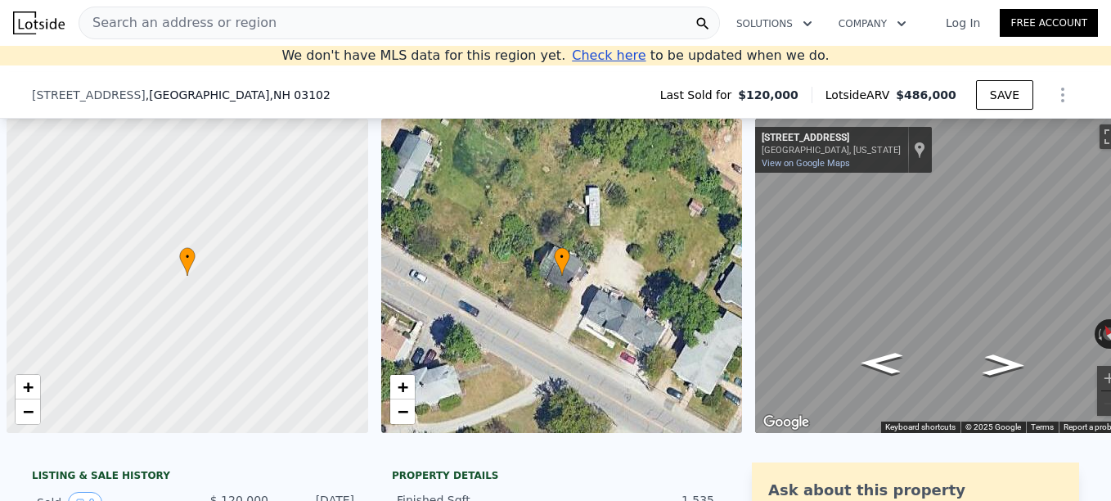
scroll to position [0, 7]
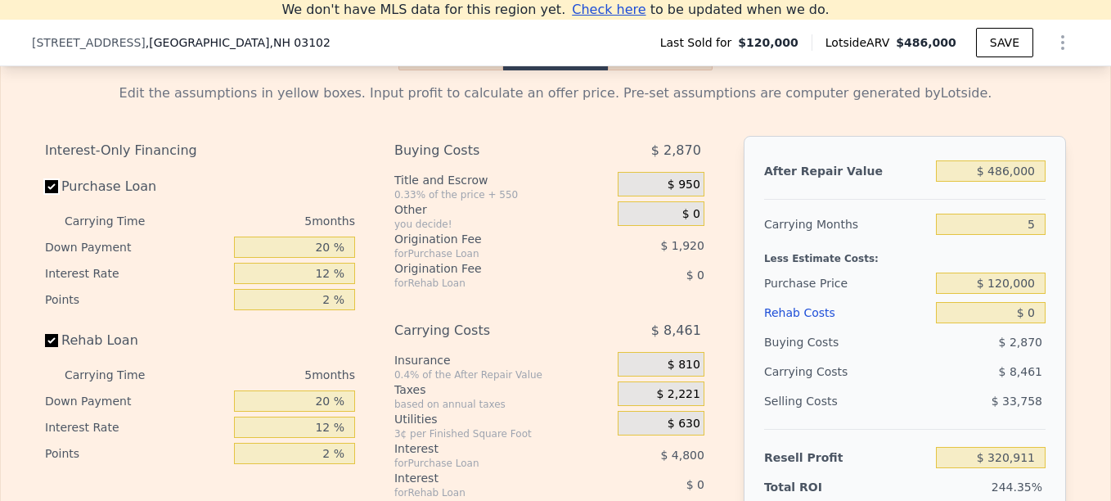
click at [47, 193] on input "Purchase Loan" at bounding box center [51, 186] width 13 height 13
checkbox input "false"
type input "$ 327,631"
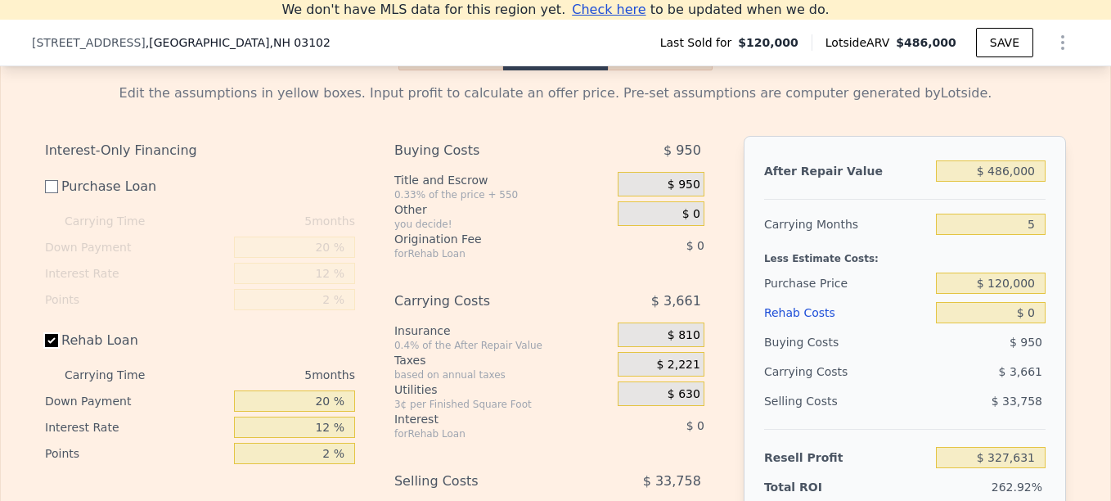
click at [45, 347] on input "Rehab Loan" at bounding box center [51, 340] width 13 height 13
checkbox input "false"
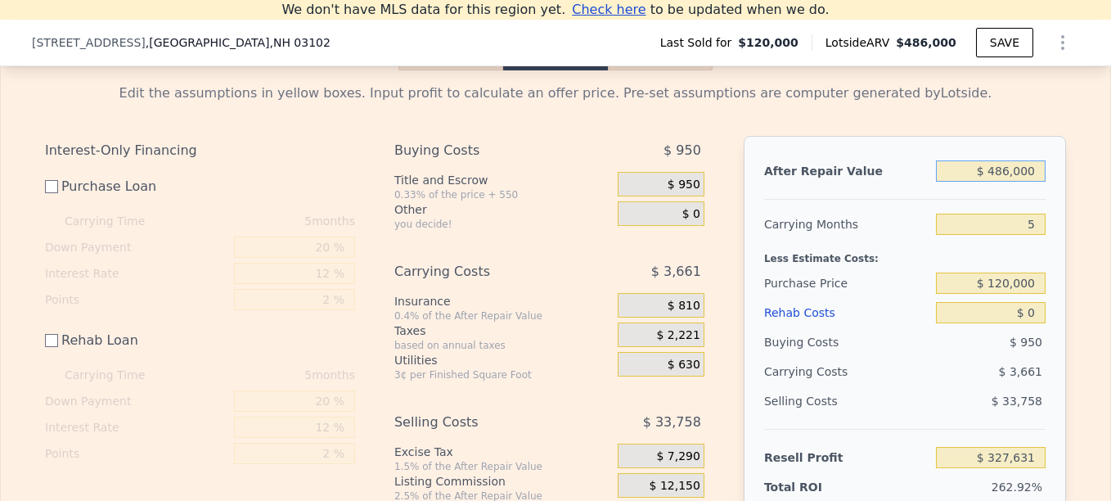
click at [1026, 182] on input "$ 486,000" at bounding box center [991, 170] width 110 height 21
type input "$ 4"
type input "-$ 124,347"
type input "$ 459"
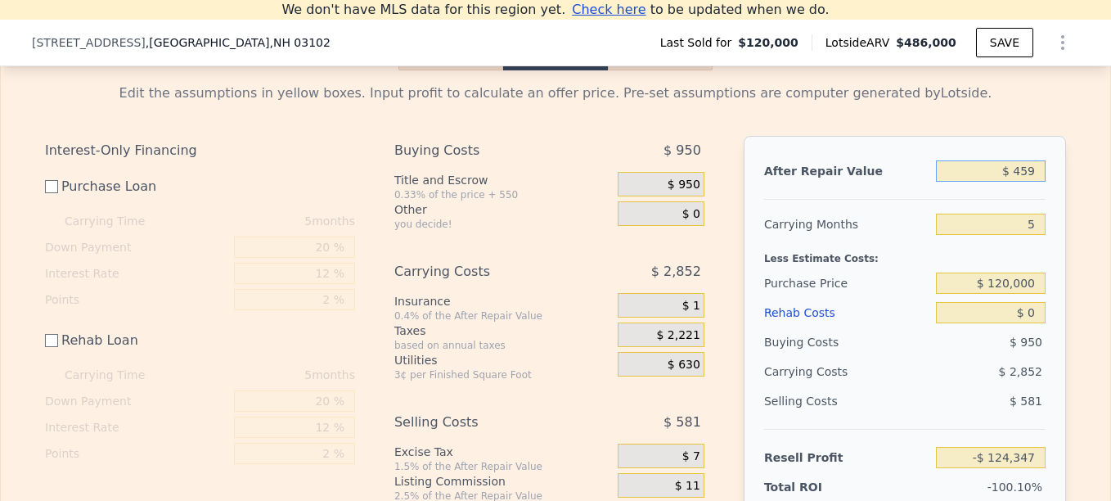
type input "-$ 123,924"
type input "$ 459,000"
type input "$ 302,521"
type input "$ 459,000"
checkbox input "true"
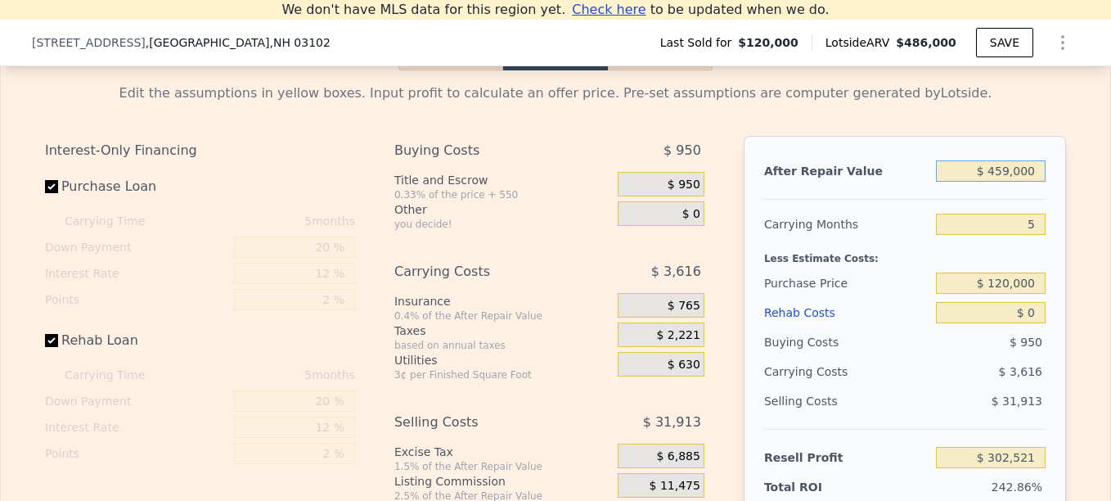
checkbox input "true"
type input "$ 486,000"
type input "$ 320,911"
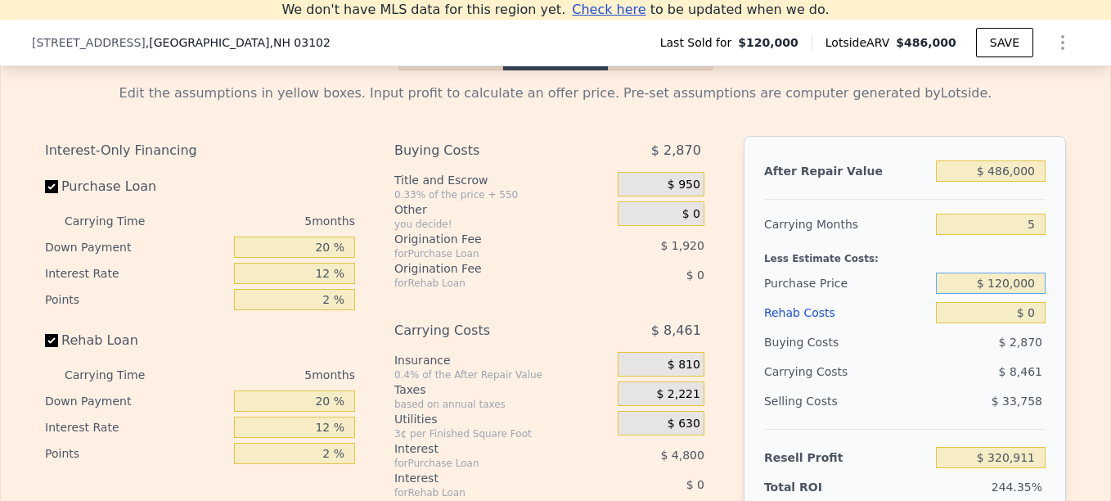
click at [1034, 291] on input "$ 120,000" at bounding box center [991, 283] width 110 height 21
click at [1033, 291] on input "$ 120,000" at bounding box center [991, 283] width 110 height 21
click at [47, 193] on input "Purchase Loan" at bounding box center [51, 186] width 13 height 13
checkbox input "false"
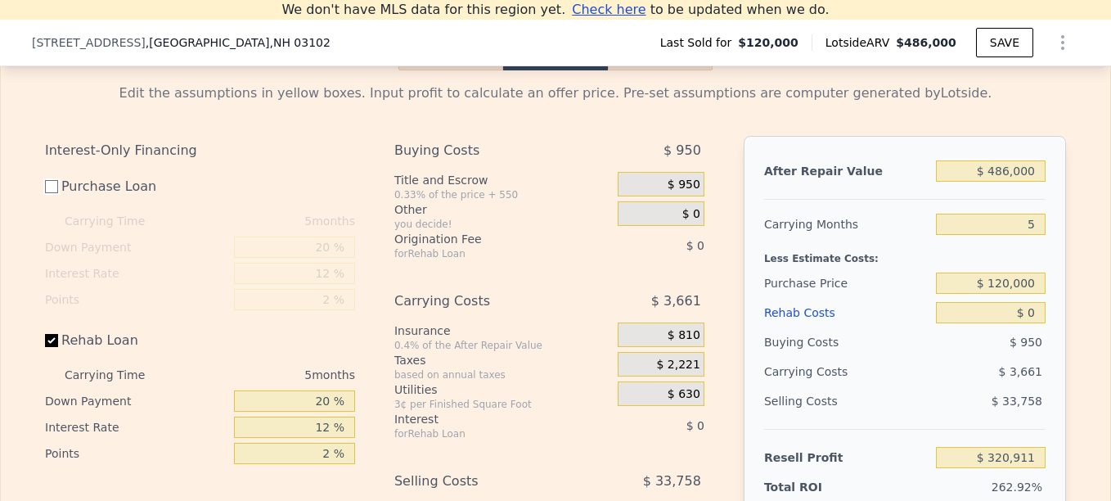
type input "$ 327,631"
click at [47, 347] on input "Rehab Loan" at bounding box center [51, 340] width 13 height 13
checkbox input "false"
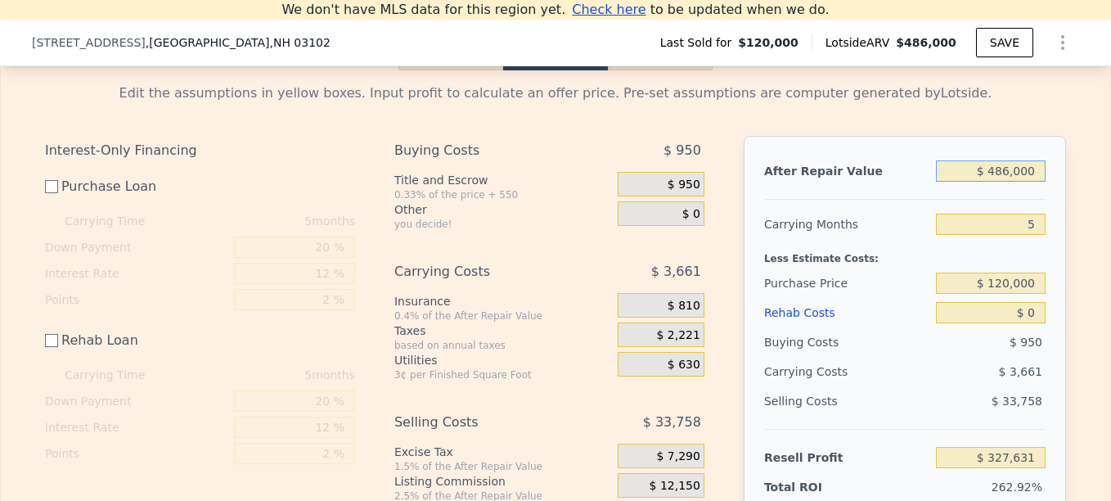
click at [1030, 182] on input "$ 486,000" at bounding box center [991, 170] width 110 height 21
type input "$ 459"
type input "-$ 123,924"
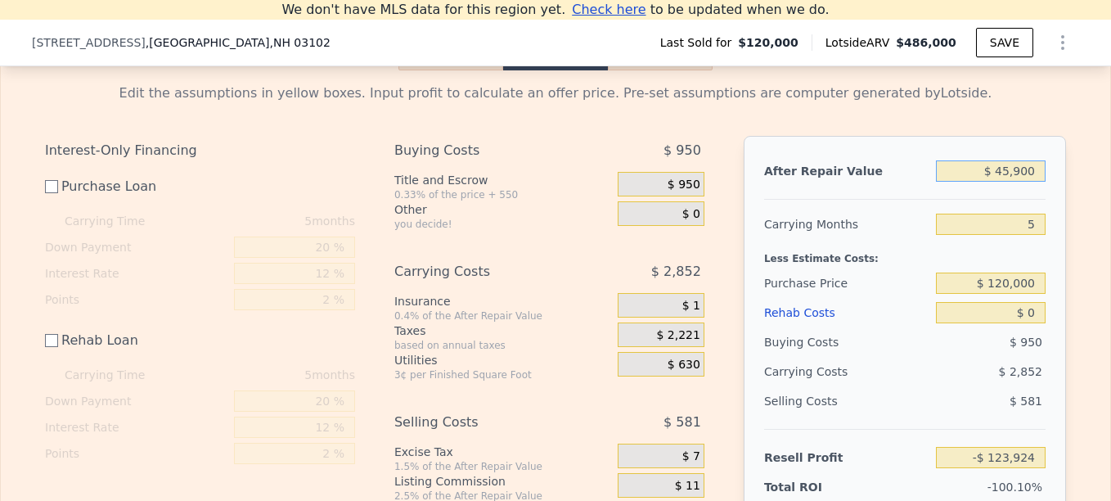
type input "$ 459,000"
type input "$ 302,521"
type input "$ 459,000"
click at [1037, 239] on div "5" at bounding box center [991, 224] width 110 height 29
click at [1032, 235] on input "5" at bounding box center [991, 224] width 110 height 21
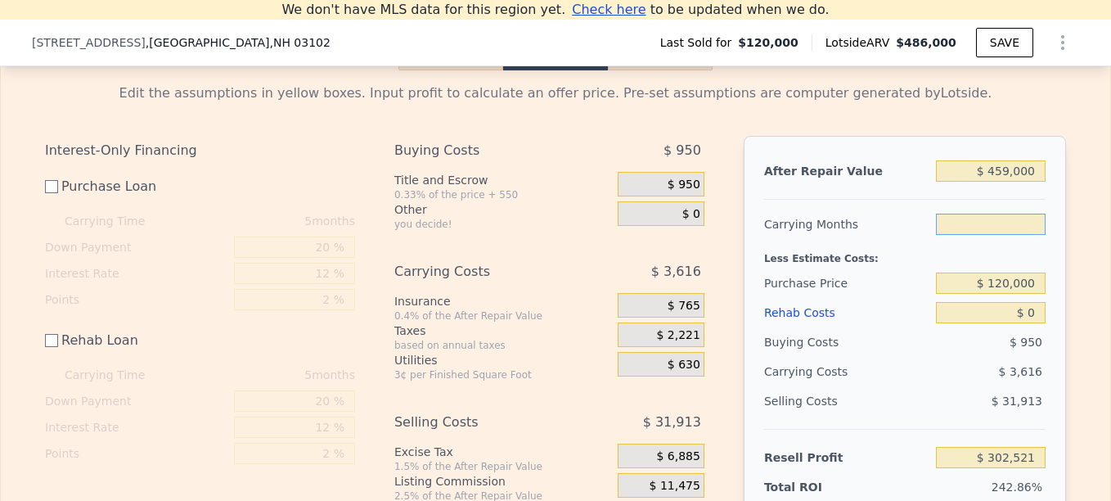
type input "6"
type input "$ 301,798"
type input "6"
click at [1029, 294] on input "$ 120,000" at bounding box center [991, 283] width 110 height 21
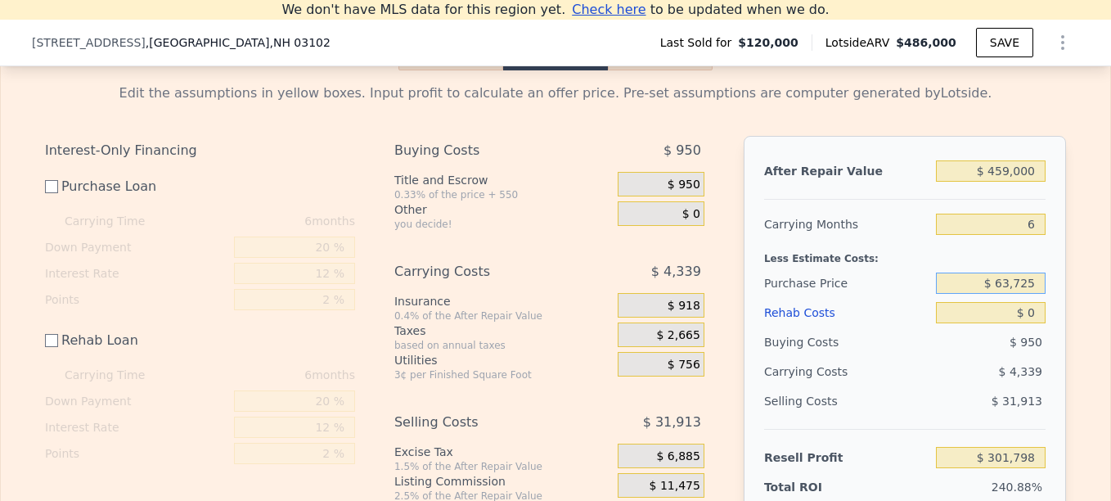
type input "$ 63,725"
click at [1079, 318] on div "Edit the assumptions in yellow boxes. Input profit to calculate an offer price.…" at bounding box center [556, 343] width 1110 height 547
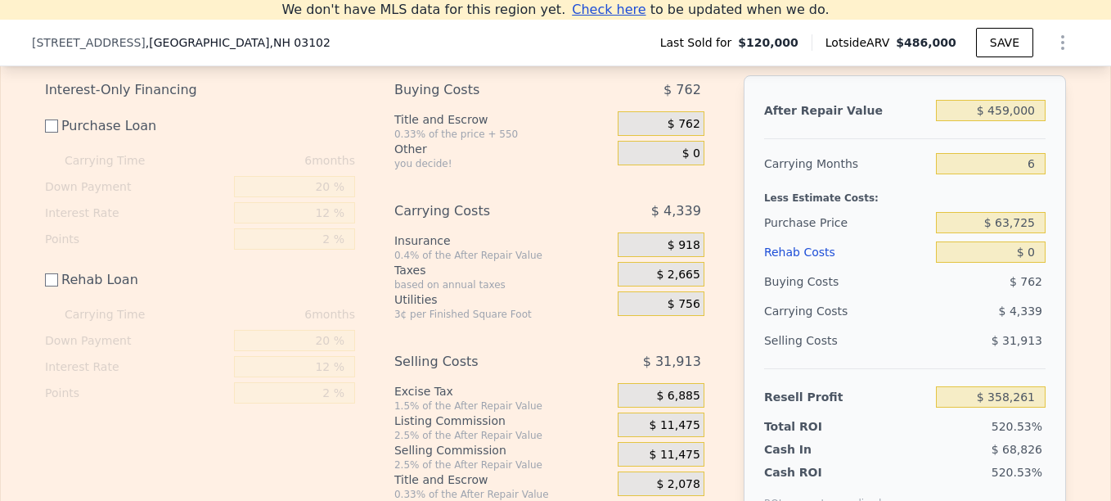
scroll to position [2436, 0]
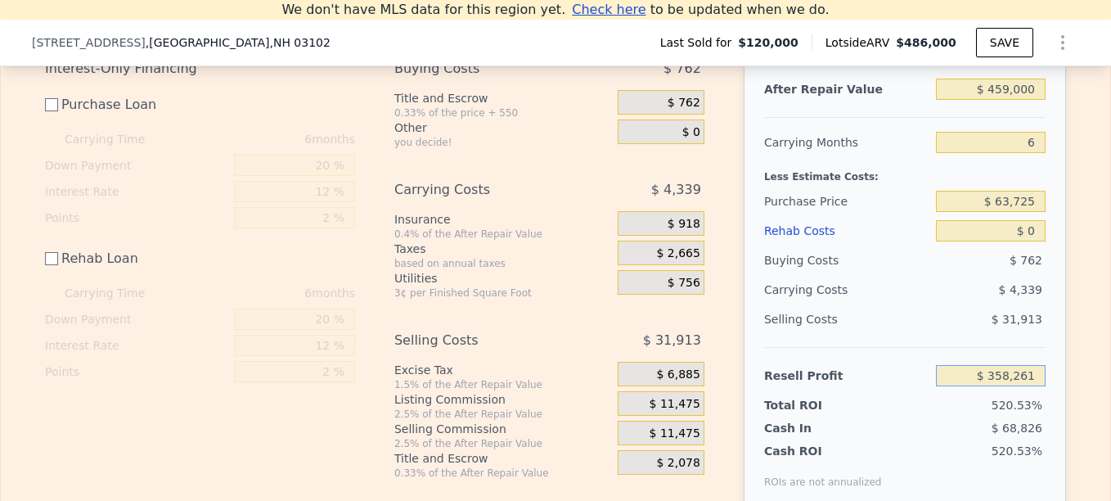
click at [1034, 385] on input "$ 358,261" at bounding box center [991, 375] width 110 height 21
type input "$ 70,000"
click at [1071, 368] on div "Edit the assumptions in yellow boxes. Input profit to calculate an offer price.…" at bounding box center [556, 262] width 1048 height 547
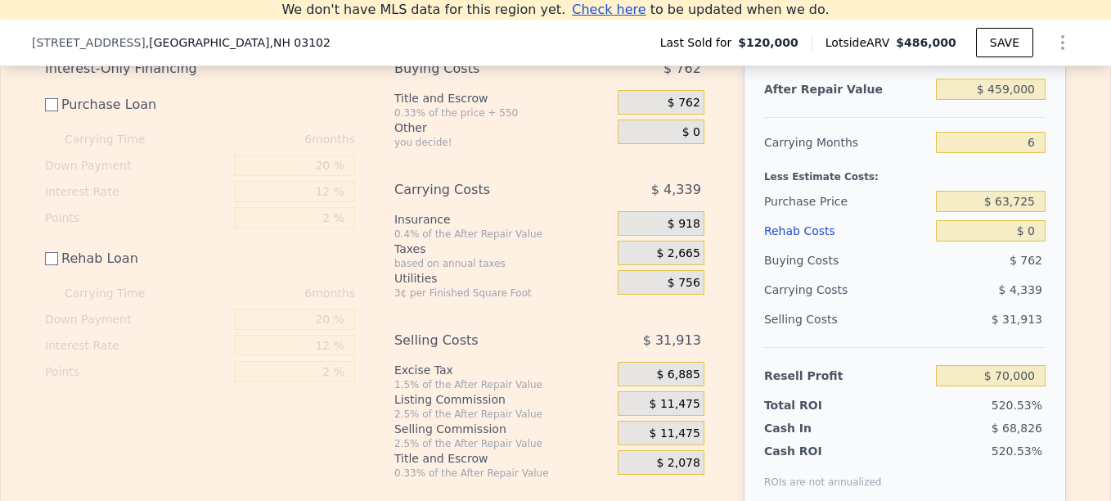
type input "$ 351,029"
click at [1029, 241] on input "$ 0" at bounding box center [991, 230] width 110 height 21
type input "$ 063"
type input "$ 69,937"
type input "$ 0637"
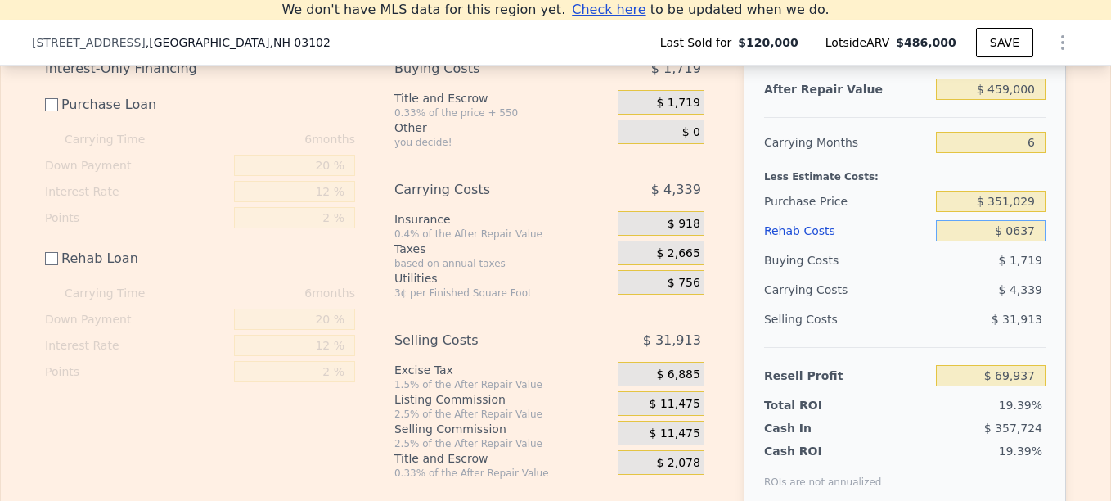
type input "$ 69,363"
type input "$ 0"
type input "$ 70,000"
type input "$ 63"
type input "$ 69,937"
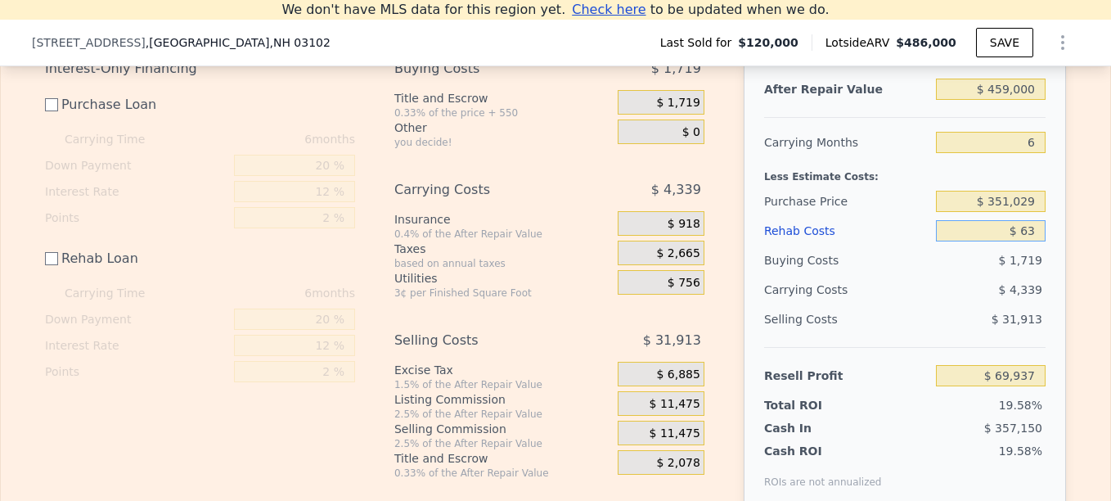
type input "$ 637"
type input "$ 69,363"
type input "$ 6,372"
type input "$ 63,628"
type input "$ 63,725"
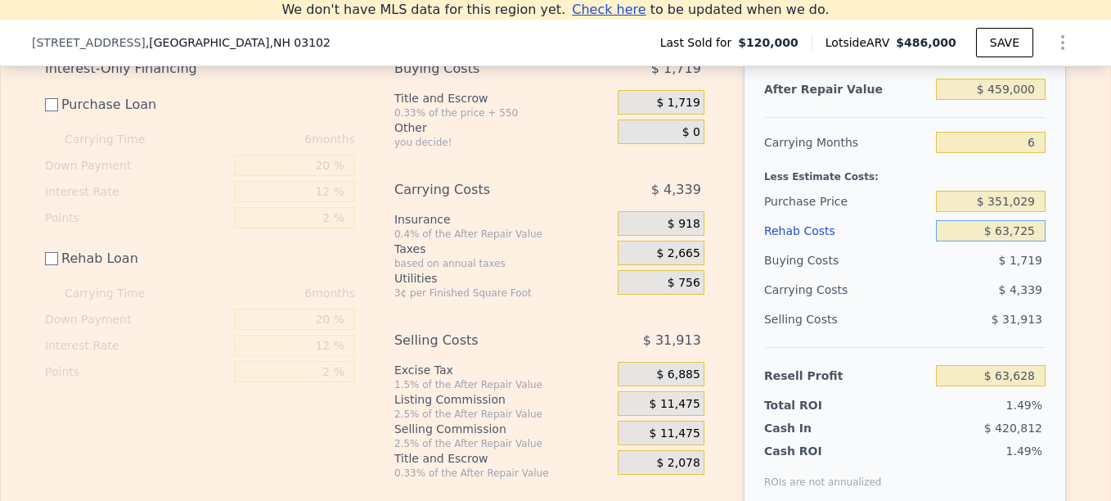
type input "$ 6,275"
type input "$ 63,725"
click at [1068, 258] on div "Edit the assumptions in yellow boxes. Input profit to calculate an offer price.…" at bounding box center [556, 262] width 1048 height 547
click at [1073, 258] on div "Edit the assumptions in yellow boxes. Input profit to calculate an offer price.…" at bounding box center [556, 262] width 1048 height 547
click at [1027, 383] on input "$ 6,275" at bounding box center [991, 375] width 110 height 21
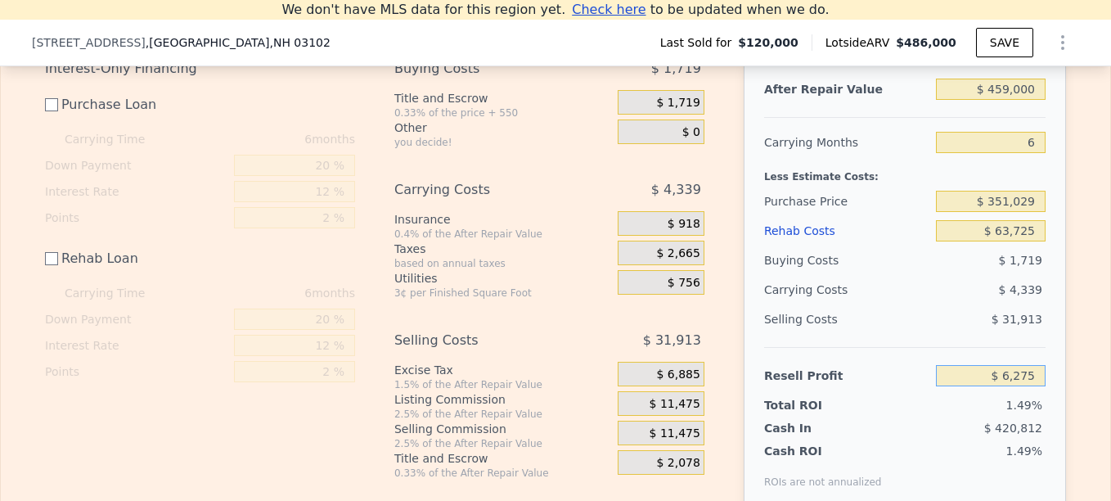
click at [1028, 384] on input "$ 6,275" at bounding box center [991, 375] width 110 height 21
type input "$ 70,000"
click at [1079, 386] on div "Edit the assumptions in yellow boxes. Input profit to calculate an offer price.…" at bounding box center [556, 262] width 1110 height 547
type input "$ 287,516"
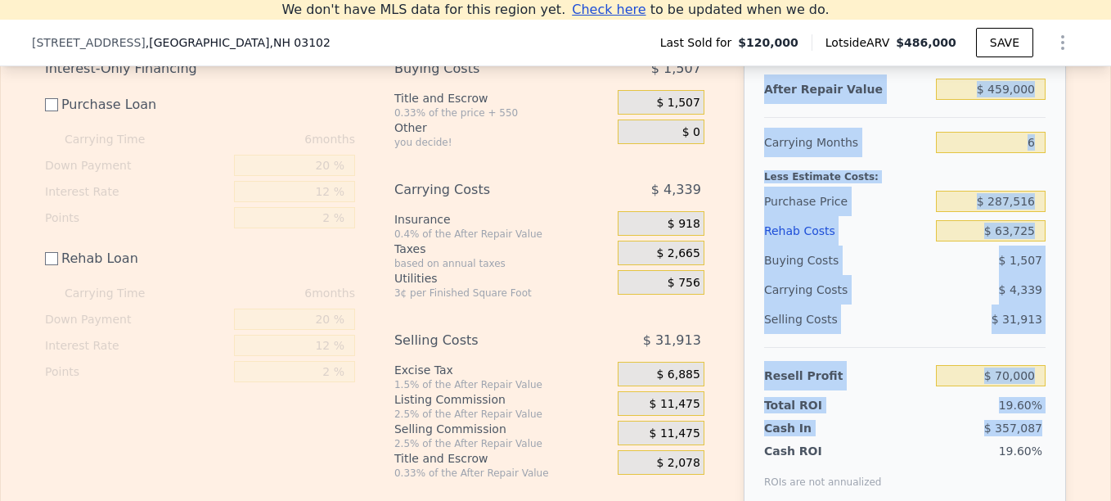
drag, startPoint x: 756, startPoint y: 104, endPoint x: 1046, endPoint y: 434, distance: 439.0
click at [1046, 434] on div "After Repair Value $ 459,000 Carrying Months 6 Less Estimate Costs: Purchase Pr…" at bounding box center [905, 281] width 322 height 455
copy div "After Repair Value Carrying Months Less Estimate Costs: Purchase Price Rehab Co…"
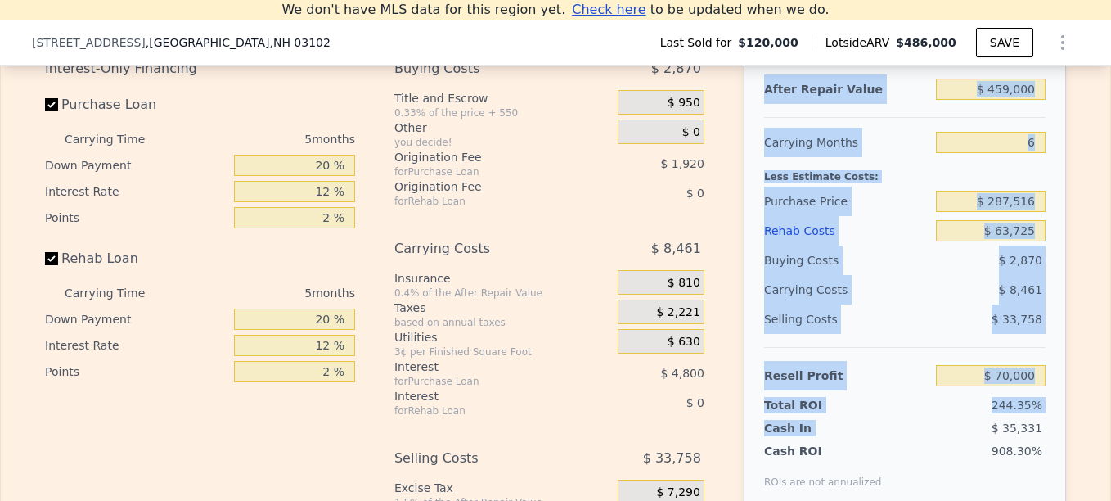
checkbox input "true"
type input "$ 486,000"
type input "5"
type input "$ 0"
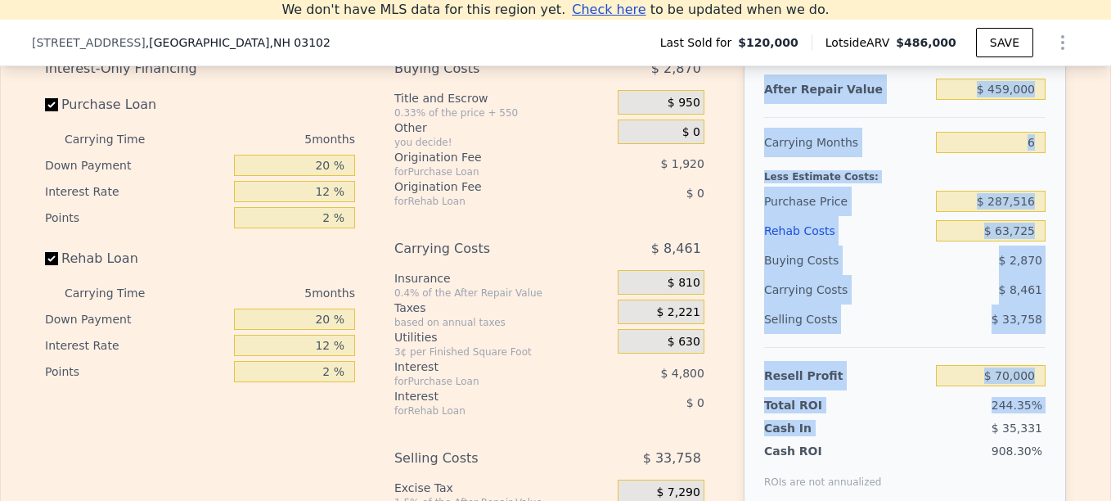
type input "$ 320,911"
click at [725, 216] on div "Interest-Only Financing Purchase Loan Carrying Time 5 months Down Payment 20 % …" at bounding box center [555, 325] width 1021 height 543
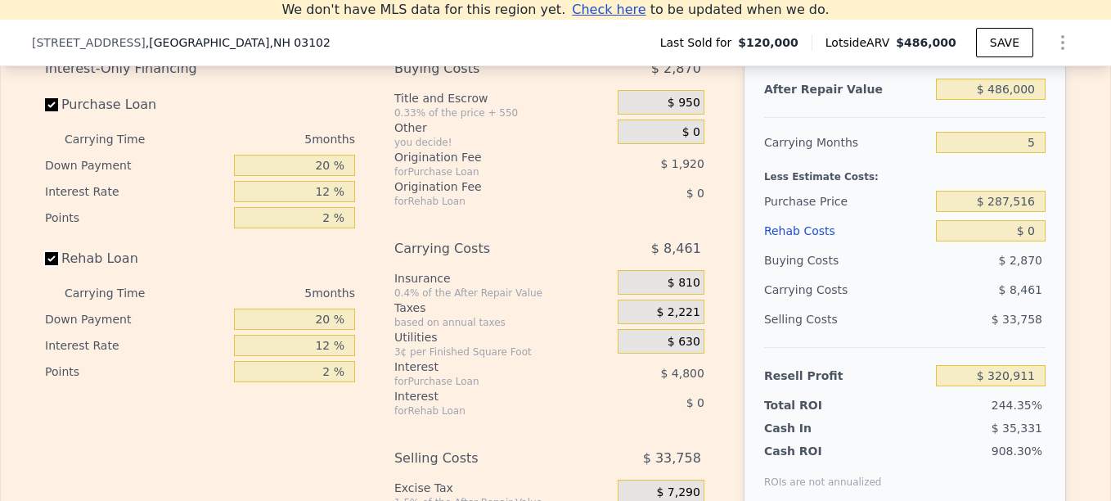
click at [50, 264] on input "Rehab Loan" at bounding box center [51, 258] width 13 height 13
checkbox input "false"
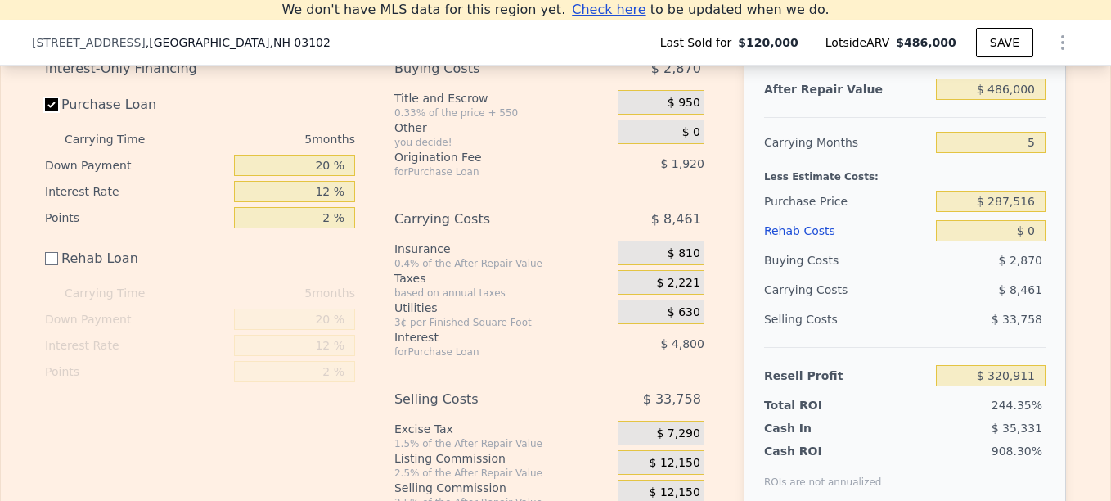
click at [47, 111] on input "Purchase Loan" at bounding box center [51, 104] width 13 height 13
checkbox input "false"
type input "$ 327,631"
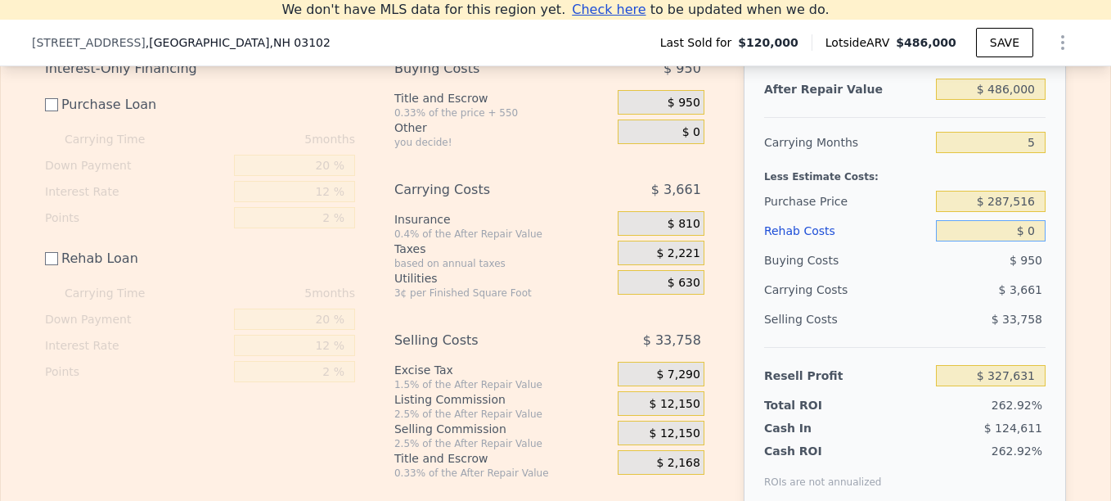
click at [1032, 237] on input "$ 0" at bounding box center [991, 230] width 110 height 21
type input "$ 0637"
type input "$ 326,994"
type input "$ 06,372"
type input "$ 321,259"
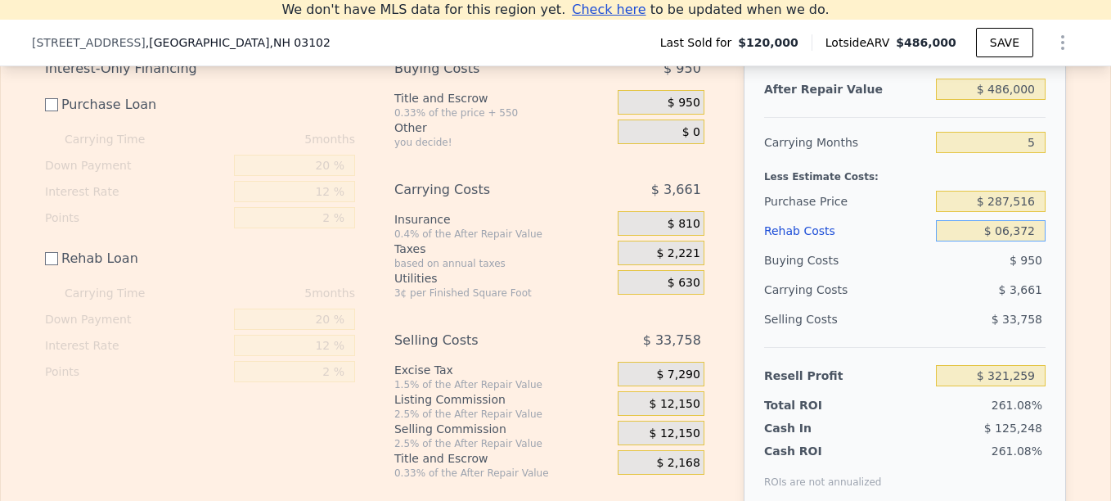
type input "$ 063,725"
type input "$ 263,906"
type input "$ 63,725"
click at [1070, 252] on div "Edit the assumptions in yellow boxes. Input profit to calculate an offer price.…" at bounding box center [556, 262] width 1048 height 547
click at [1032, 205] on input "$ 287,516" at bounding box center [991, 201] width 110 height 21
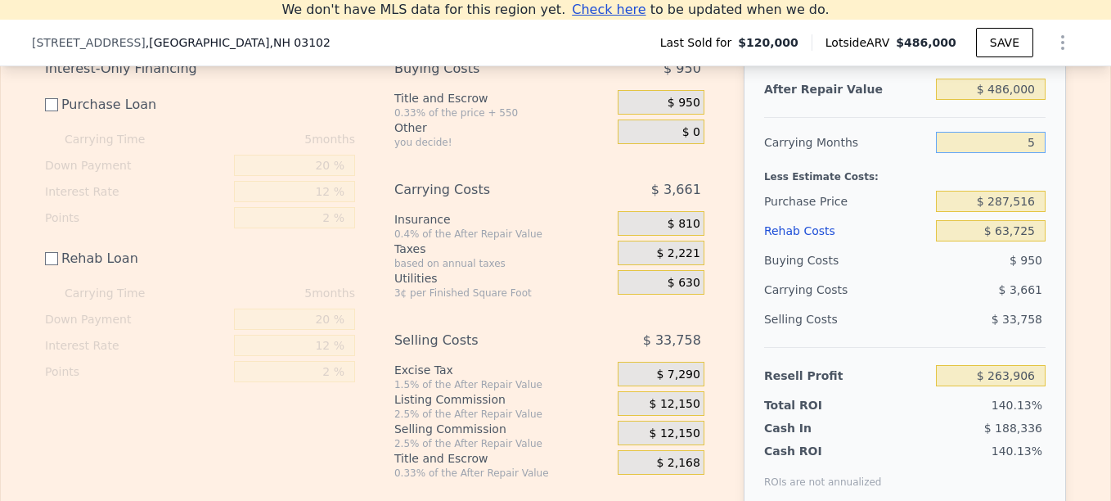
click at [1037, 146] on input "5" at bounding box center [991, 142] width 110 height 21
type input "$ 95,833"
type input "6"
type input "$ 95,101"
type input "6"
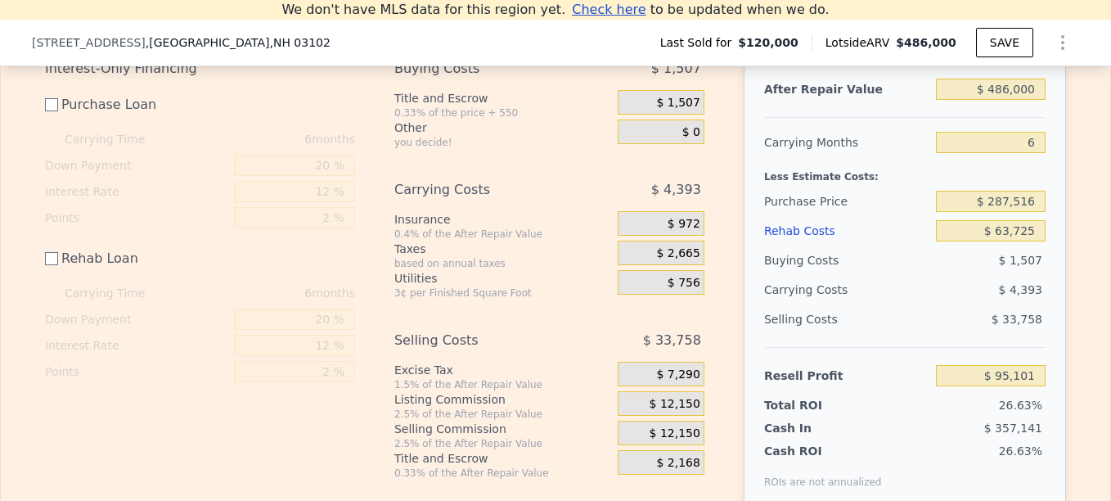
click at [1065, 196] on div "Edit the assumptions in yellow boxes. Input profit to calculate an offer price.…" at bounding box center [556, 262] width 1048 height 547
click at [1064, 226] on div "Edit the assumptions in yellow boxes. Input profit to calculate an offer price.…" at bounding box center [556, 262] width 1048 height 547
click at [1028, 386] on input "$ 95,101" at bounding box center [991, 375] width 110 height 21
type input "$ 9"
type input "$ 70,000"
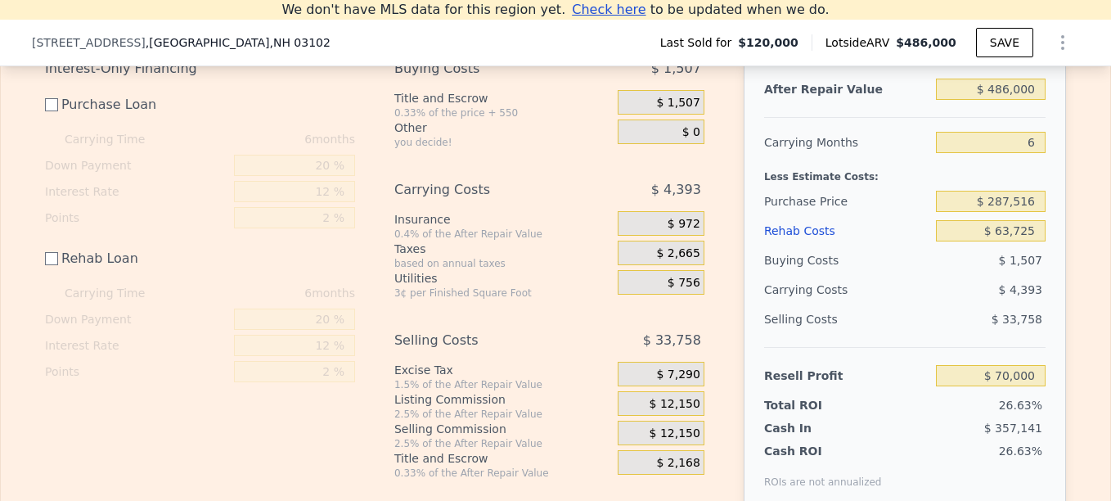
click at [1087, 366] on div "Edit the assumptions in yellow boxes. Input profit to calculate an offer price.…" at bounding box center [556, 262] width 1110 height 547
type input "$ 312,533"
click at [1007, 100] on input "$ 486,000" at bounding box center [991, 89] width 110 height 21
type input "$ 4,000"
type input "-$ 378,101"
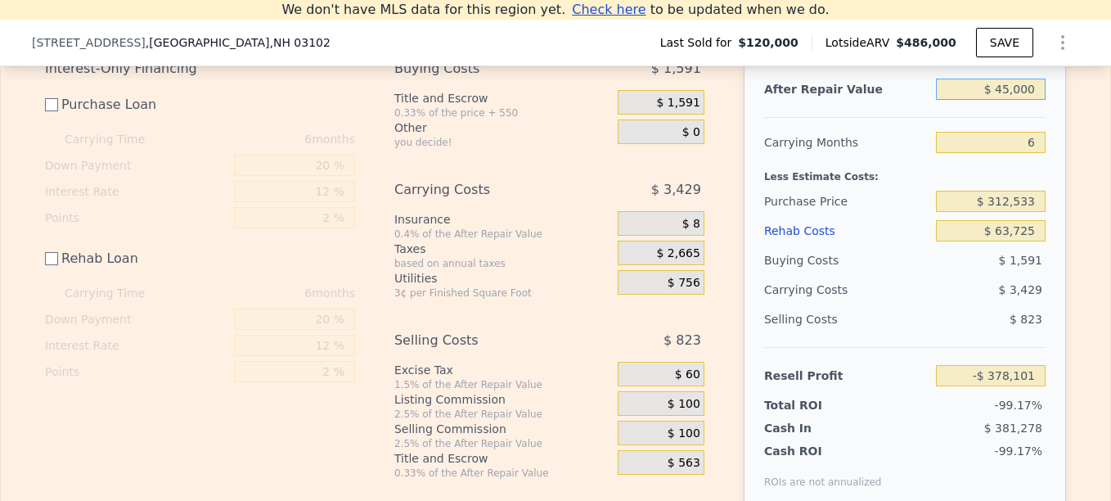
type input "$ 459,000"
type input "$ 44,899"
type input "$ 459,000"
click at [1088, 204] on div "Edit the assumptions in yellow boxes. Input profit to calculate an offer price.…" at bounding box center [556, 262] width 1110 height 547
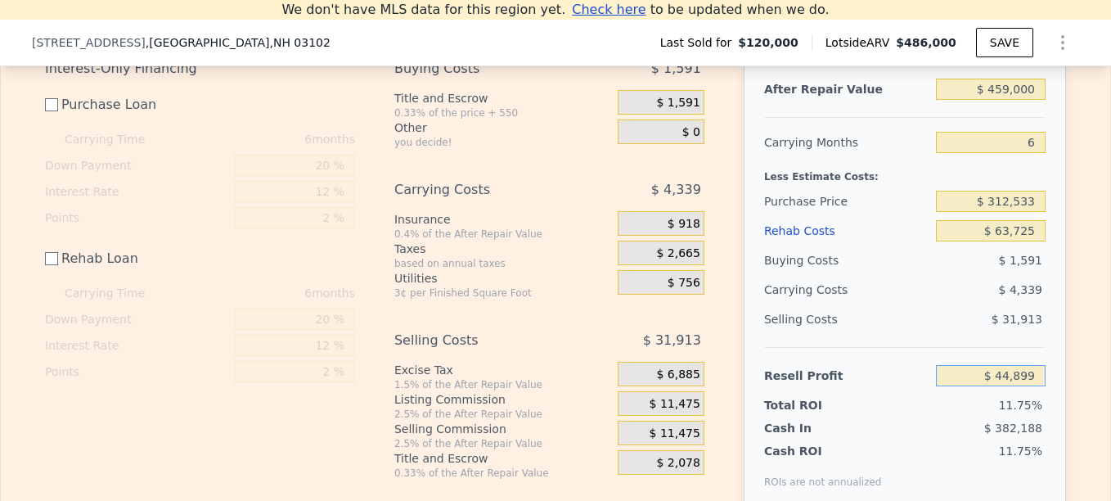
click at [1038, 386] on input "$ 44,899" at bounding box center [991, 375] width 110 height 21
type input "$ 70,000"
click at [1075, 390] on div "Edit the assumptions in yellow boxes. Input profit to calculate an offer price.…" at bounding box center [556, 262] width 1110 height 547
drag, startPoint x: 998, startPoint y: 210, endPoint x: 1010, endPoint y: 219, distance: 14.6
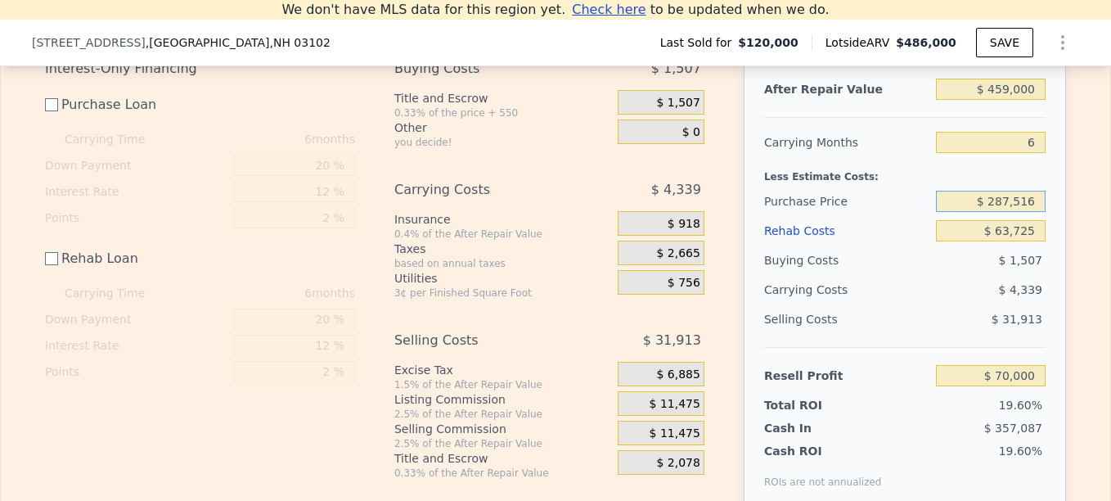
click at [1001, 212] on input "$ 287,516" at bounding box center [991, 201] width 110 height 21
type input "$ 297,516"
click at [1063, 264] on div "Edit the assumptions in yellow boxes. Input profit to calculate an offer price.…" at bounding box center [556, 262] width 1048 height 547
type input "$ 59,966"
click at [1005, 212] on input "$ 297,516" at bounding box center [991, 201] width 110 height 21
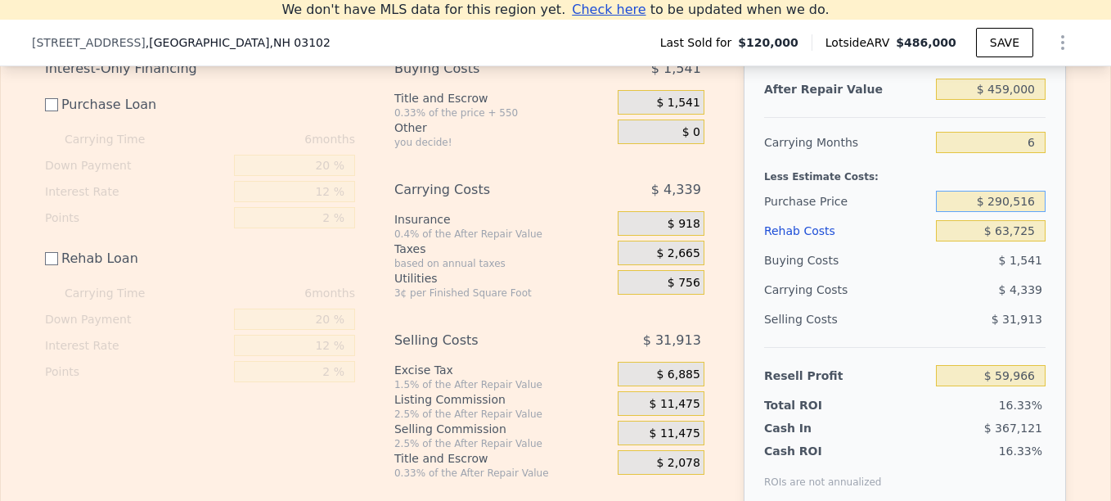
type input "$ 290,516"
click at [1060, 236] on div "After Repair Value $ 459,000 Carrying Months 6 Less Estimate Costs: Purchase Pr…" at bounding box center [905, 281] width 322 height 455
type input "$ 66,990"
click at [1009, 212] on input "$ 290,516" at bounding box center [991, 201] width 110 height 21
type input "$ 288,516"
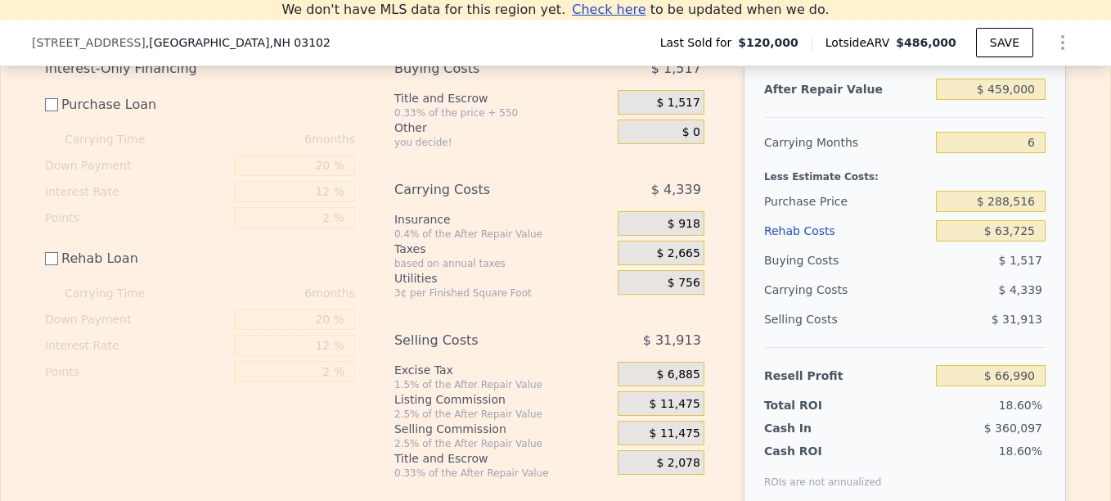
click at [1066, 237] on div "Edit the assumptions in yellow boxes. Input profit to calculate an offer price.…" at bounding box center [556, 262] width 1048 height 547
type input "$ 68,996"
click at [1005, 212] on input "$ 288,516" at bounding box center [991, 201] width 110 height 21
type input "$ 289,516"
click at [1075, 309] on div "Edit the assumptions in yellow boxes. Input profit to calculate an offer price.…" at bounding box center [556, 262] width 1110 height 547
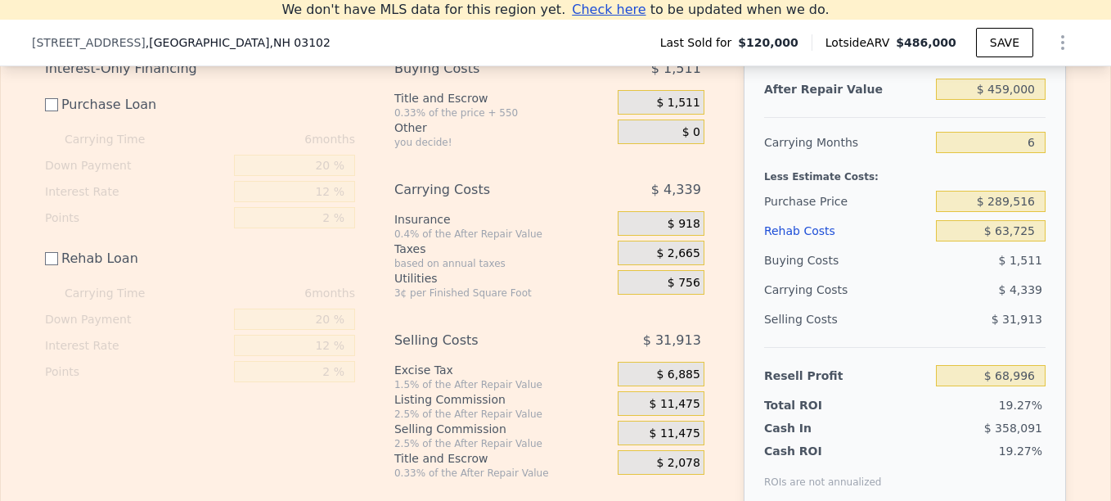
type input "$ 67,993"
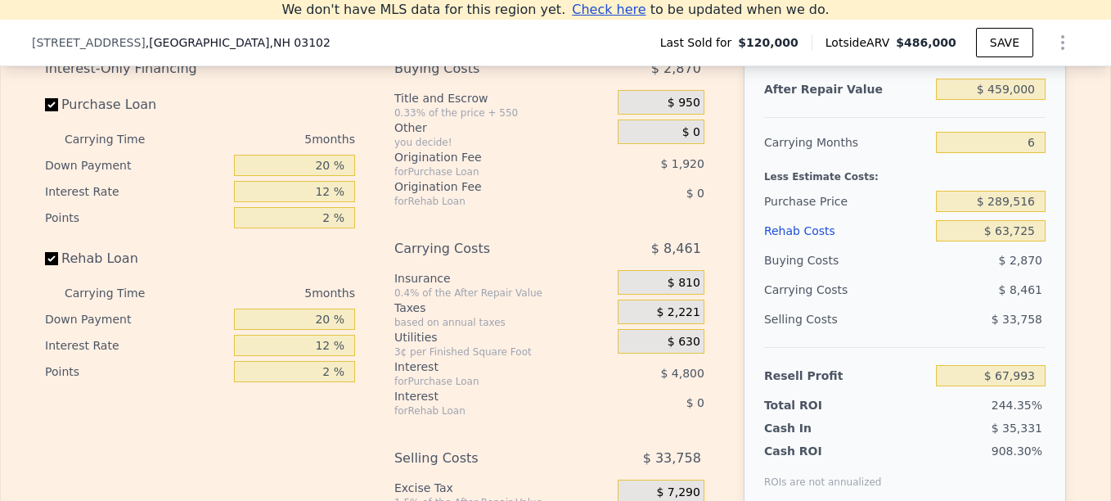
checkbox input "true"
type input "$ 486,000"
type input "5"
type input "$ 0"
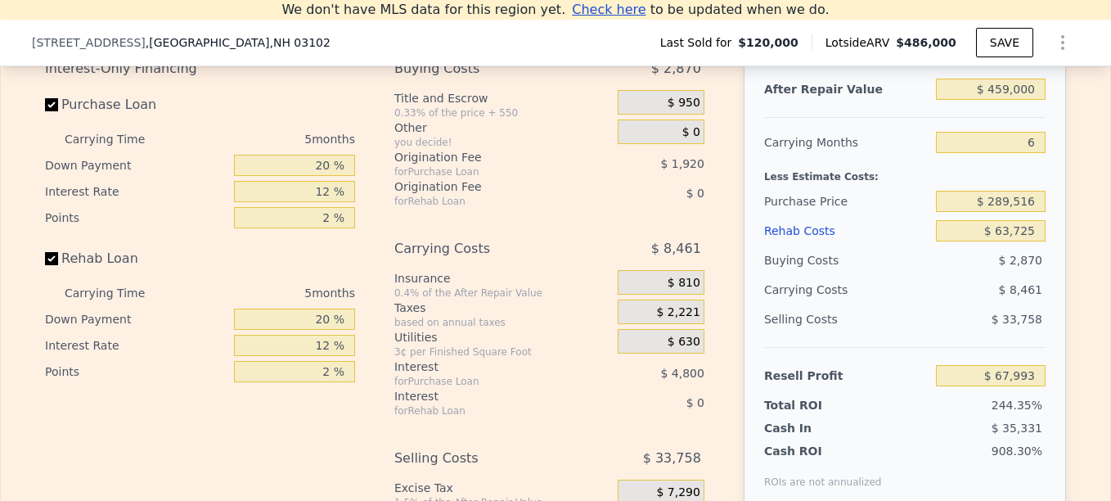
type input "$ 320,911"
